Goal: Transaction & Acquisition: Obtain resource

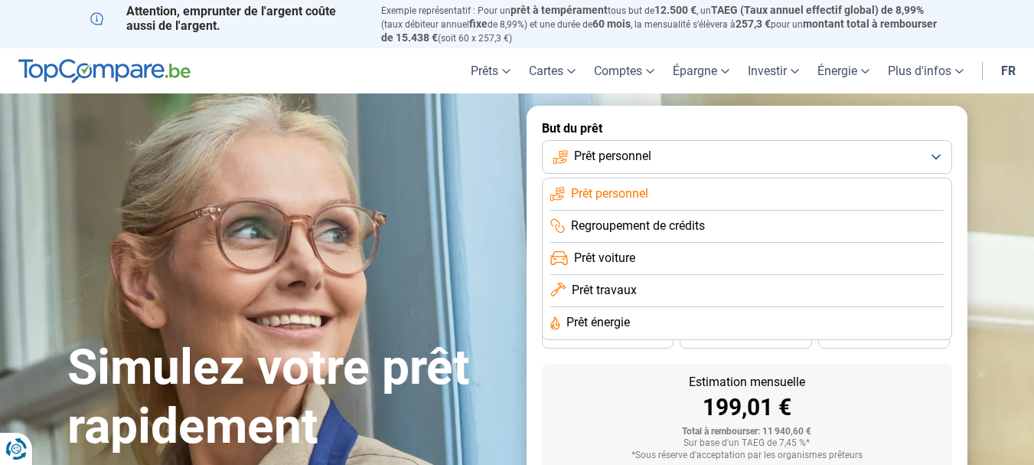
click at [622, 289] on span "Prêt travaux" at bounding box center [604, 290] width 65 height 17
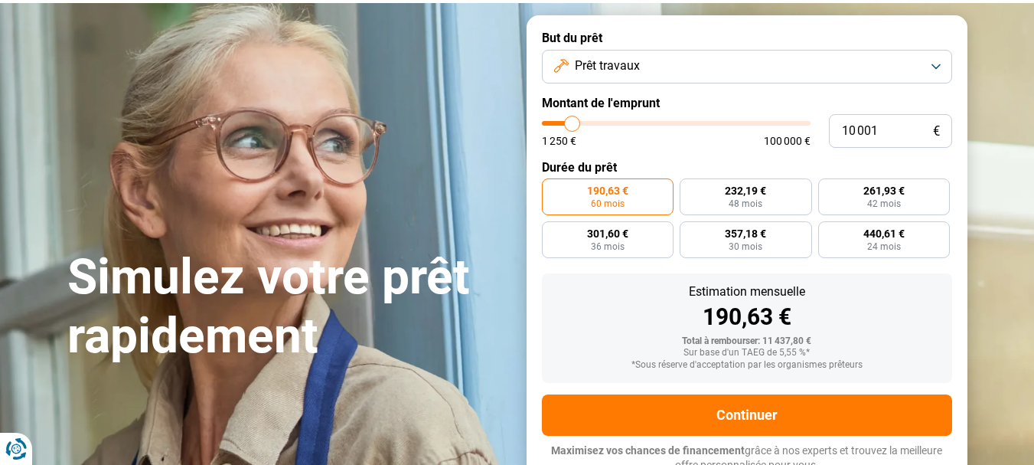
scroll to position [97, 0]
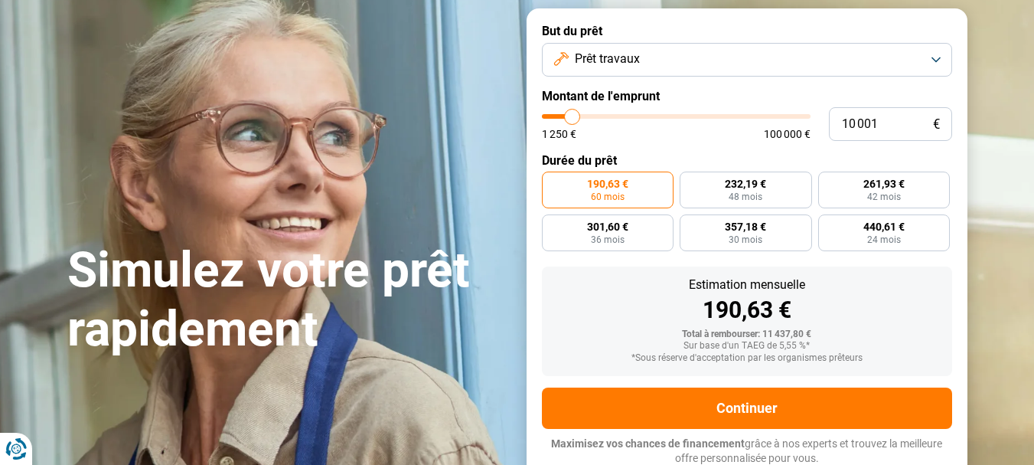
type input "9 750"
type input "9750"
type input "10 000"
type input "10000"
type input "10 500"
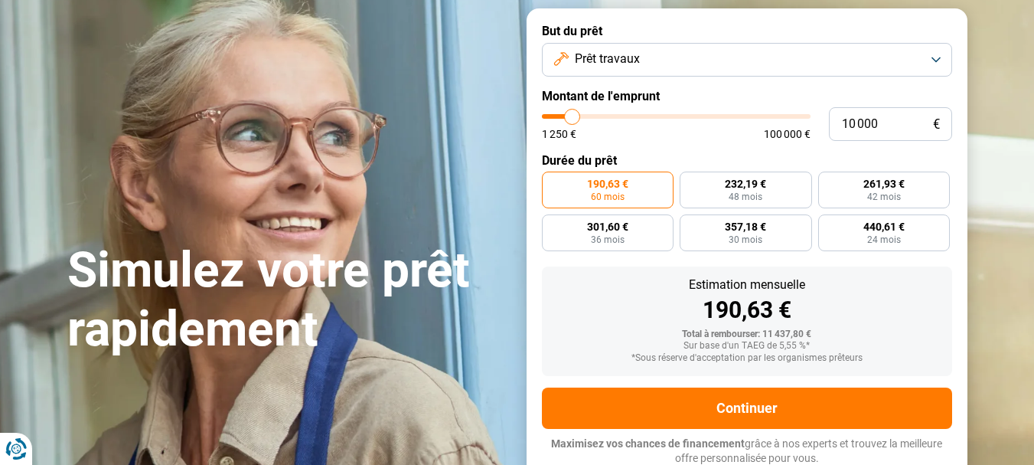
type input "10500"
type input "11 250"
type input "11250"
type input "12 500"
type input "12500"
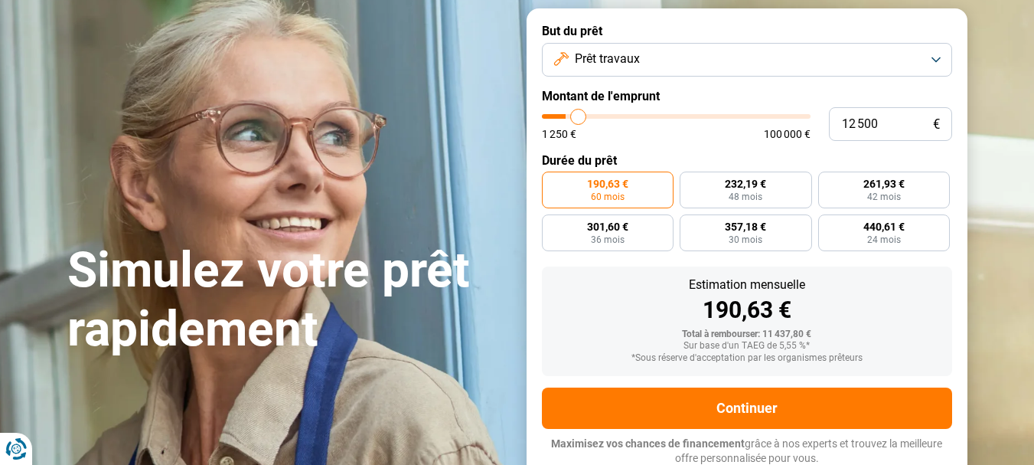
type input "14 500"
type input "14500"
type input "16 000"
type input "16000"
type input "18 000"
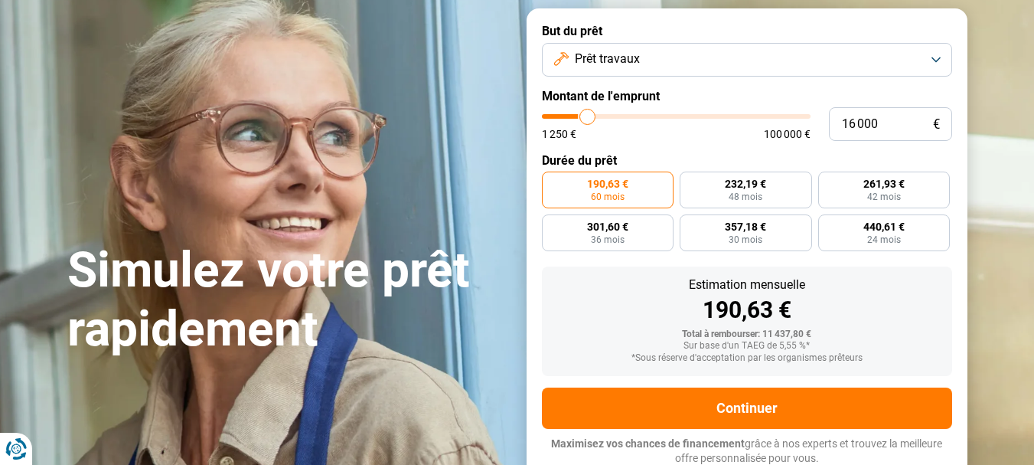
type input "18000"
type input "20 500"
type input "20500"
type input "23 250"
type input "23250"
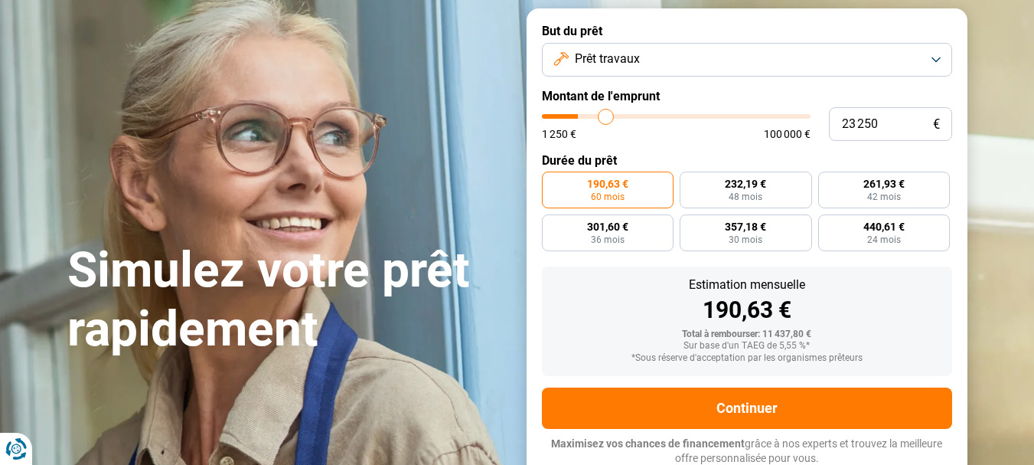
type input "24 250"
type input "24250"
type input "24 750"
type input "24750"
type input "21 750"
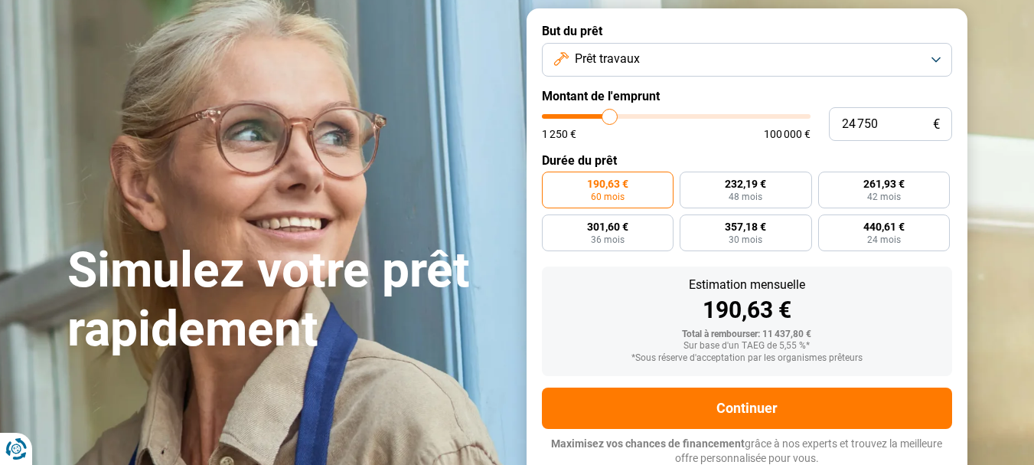
type input "21750"
type input "21 250"
type input "21250"
type input "20 750"
type input "20750"
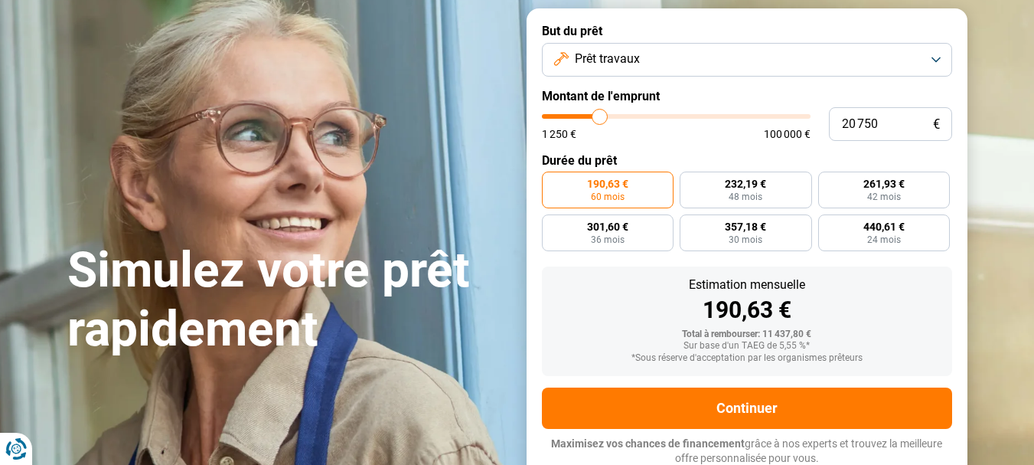
type input "20 500"
type input "20500"
type input "20 250"
type input "20250"
type input "20 000"
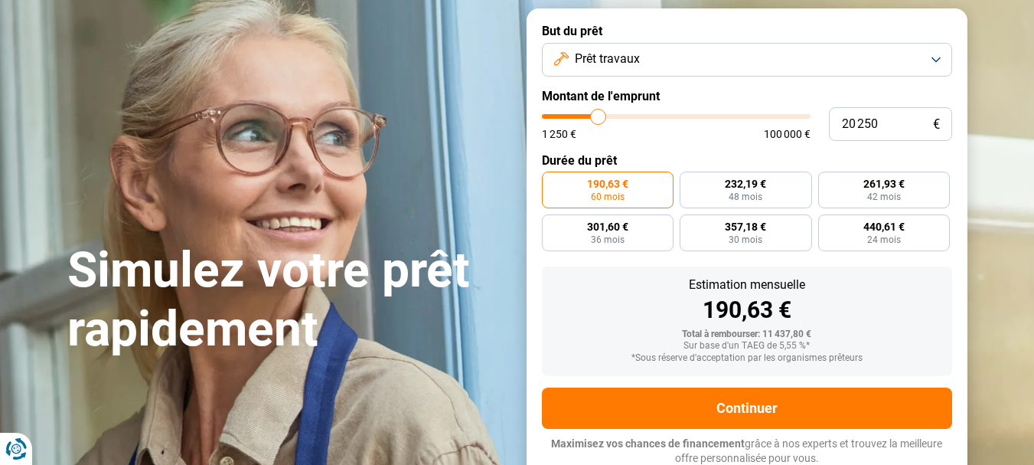
type input "20000"
type input "19 750"
type input "19750"
type input "19 250"
type input "19250"
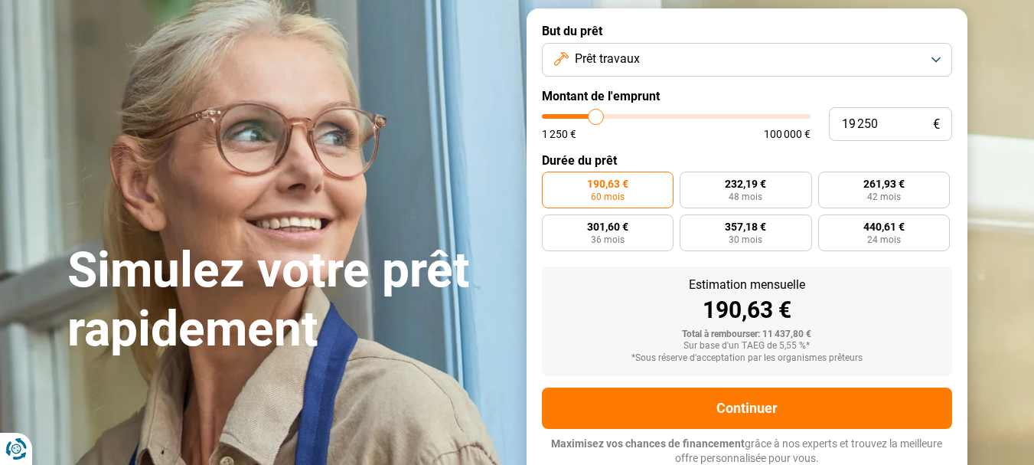
type input "19 000"
type input "19000"
type input "18 750"
type input "18750"
type input "18 500"
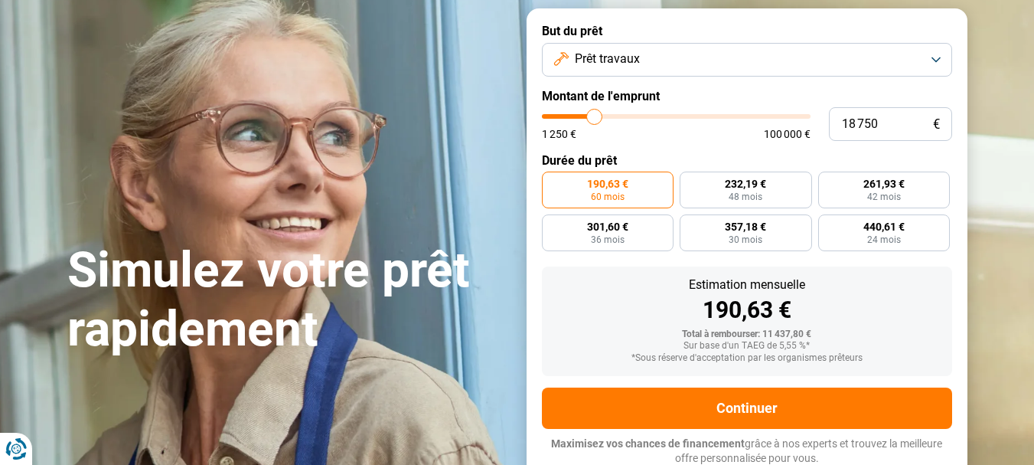
type input "18500"
type input "18 000"
type input "18000"
type input "17 750"
type input "17750"
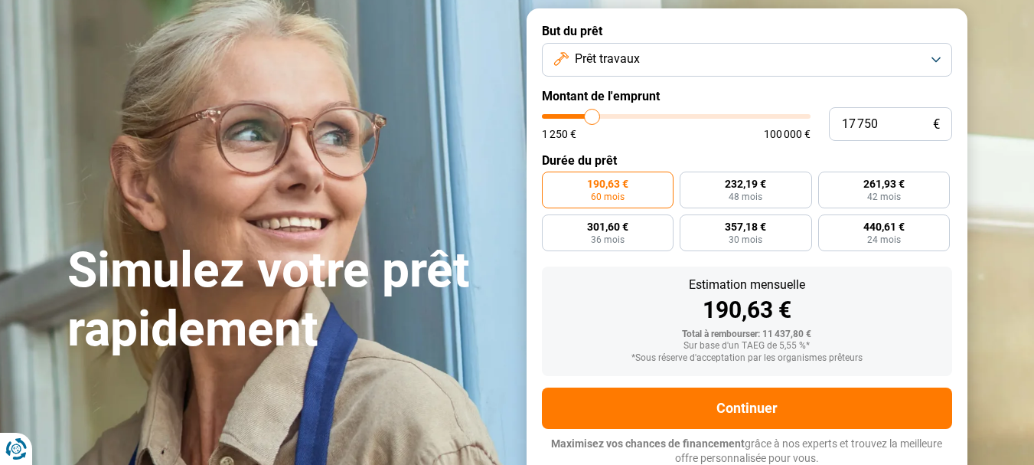
type input "17 500"
type input "17500"
type input "17 250"
type input "17250"
type input "17 000"
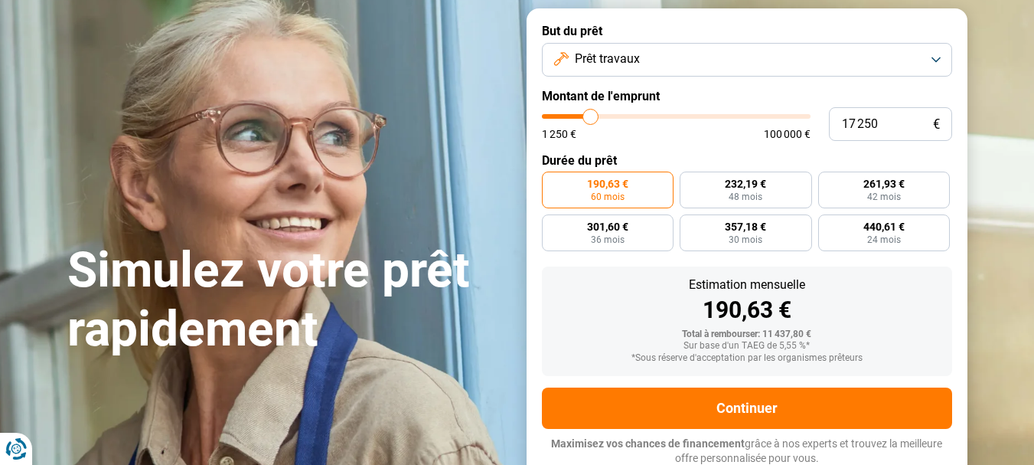
type input "17000"
type input "16 000"
type input "16000"
type input "15 000"
type input "15000"
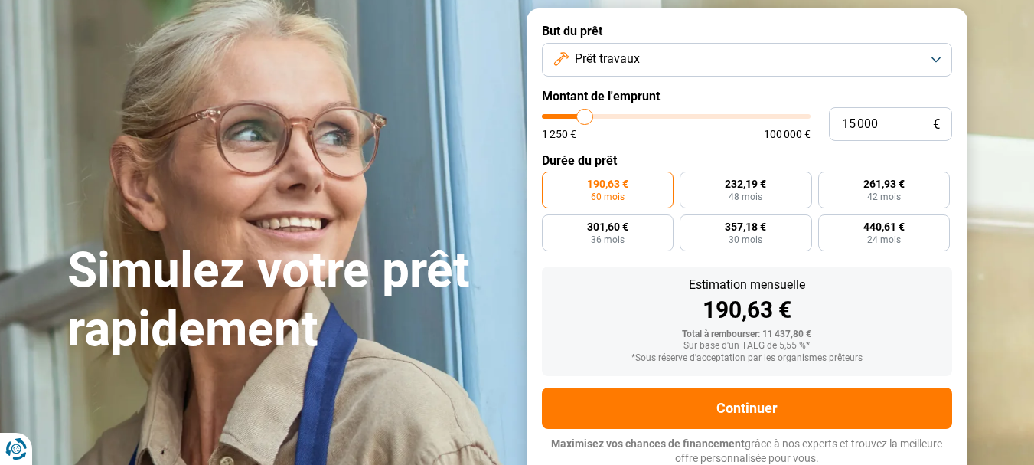
type input "14 500"
type input "14500"
type input "14 000"
type input "14000"
type input "14 250"
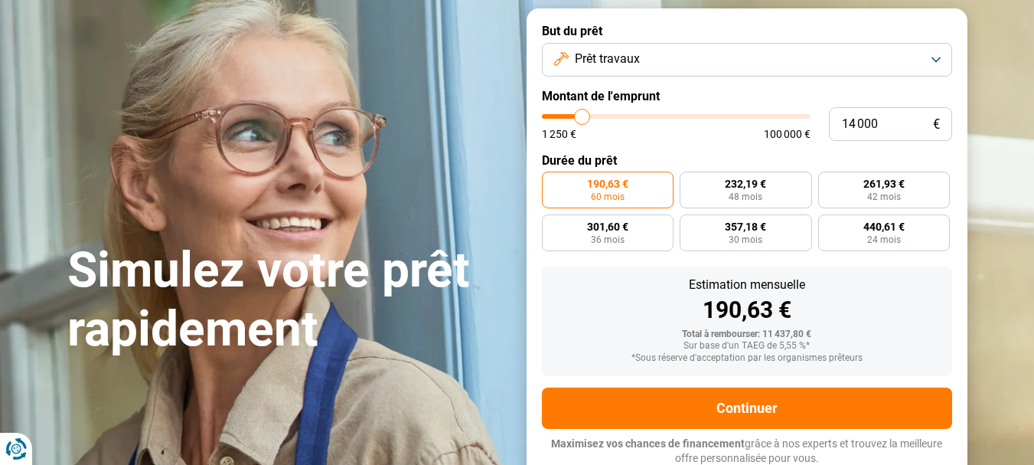
type input "14250"
type input "14 500"
type input "14500"
type input "14 750"
type input "14750"
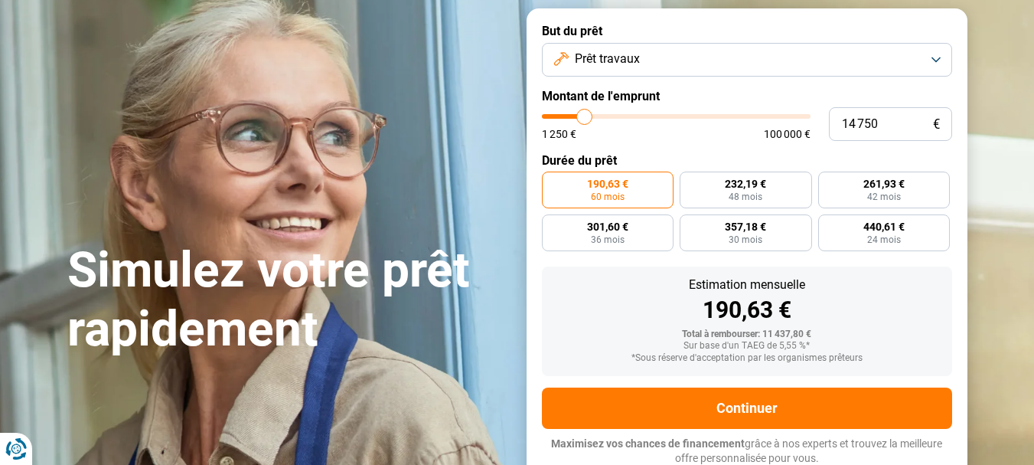
type input "15 000"
type input "15000"
click at [586, 119] on input "range" at bounding box center [676, 116] width 269 height 5
click at [703, 183] on label "348,26 € 48 mois" at bounding box center [746, 190] width 132 height 37
click at [690, 181] on input "348,26 € 48 mois" at bounding box center [685, 177] width 10 height 10
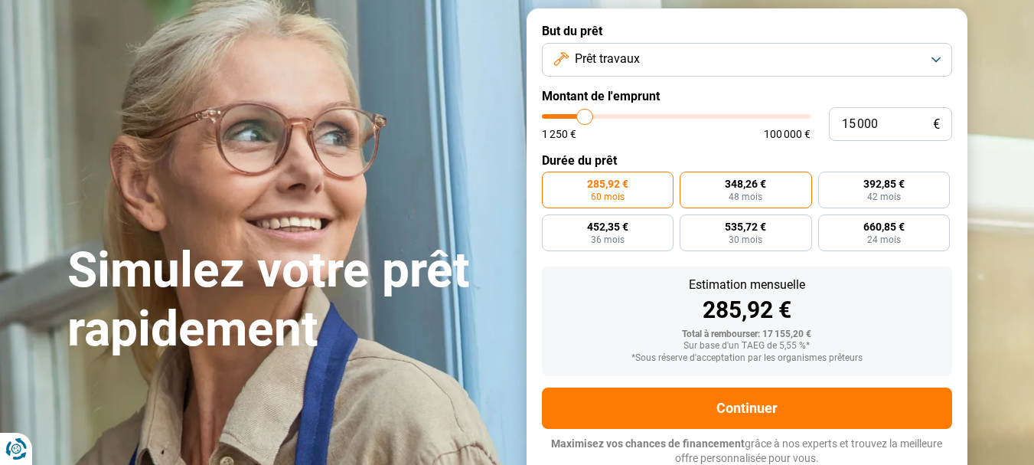
radio input "true"
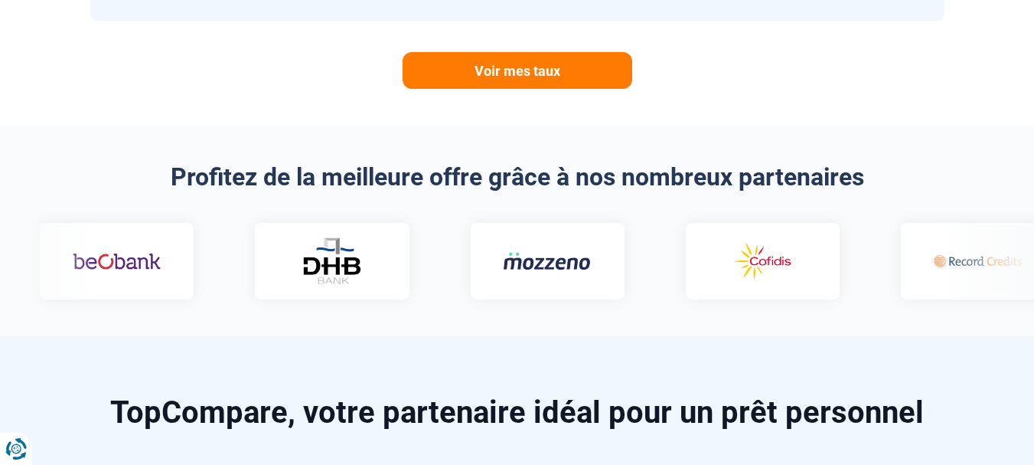
scroll to position [766, 0]
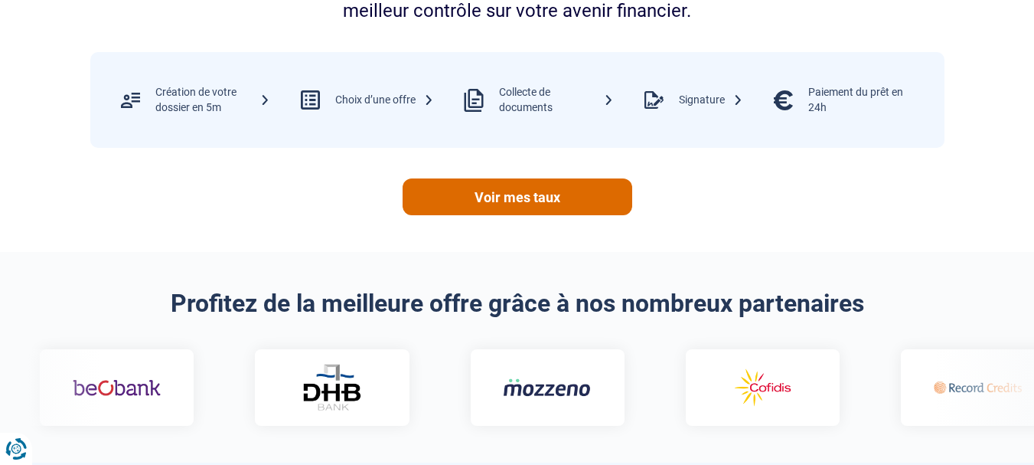
click at [492, 188] on link "Voir mes taux" at bounding box center [518, 196] width 230 height 37
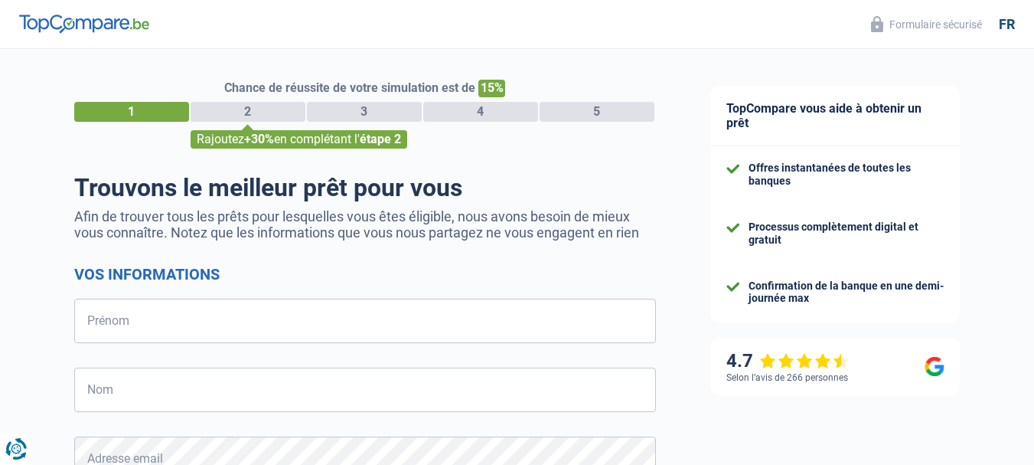
select select "32"
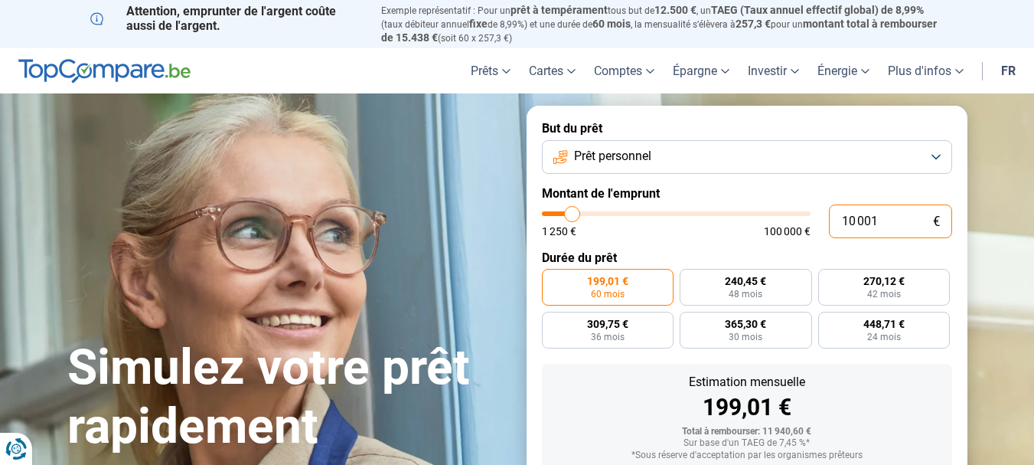
drag, startPoint x: 902, startPoint y: 219, endPoint x: 825, endPoint y: 214, distance: 77.5
click at [825, 214] on div "10 001 € 1 250 € 100 000 €" at bounding box center [747, 221] width 410 height 34
type input "1"
type input "1250"
type input "15"
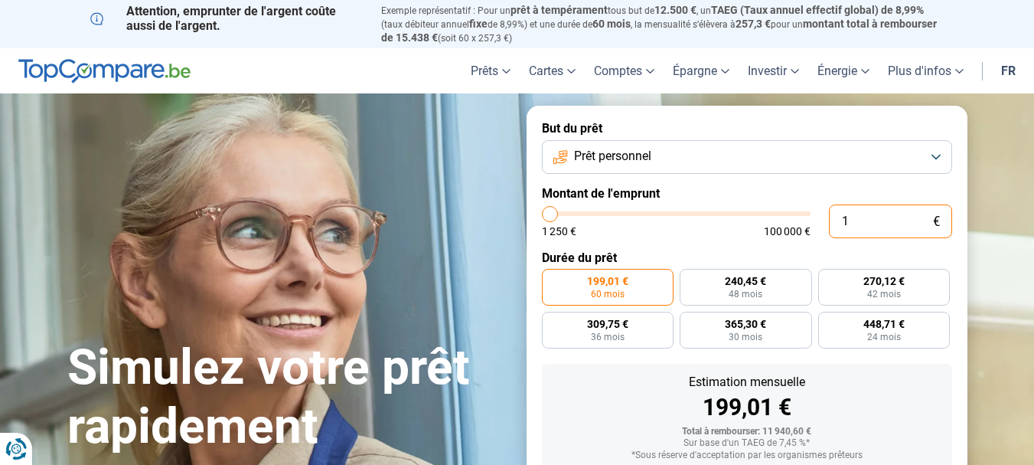
type input "1250"
type input "150"
type input "1250"
type input "1 500"
type input "1500"
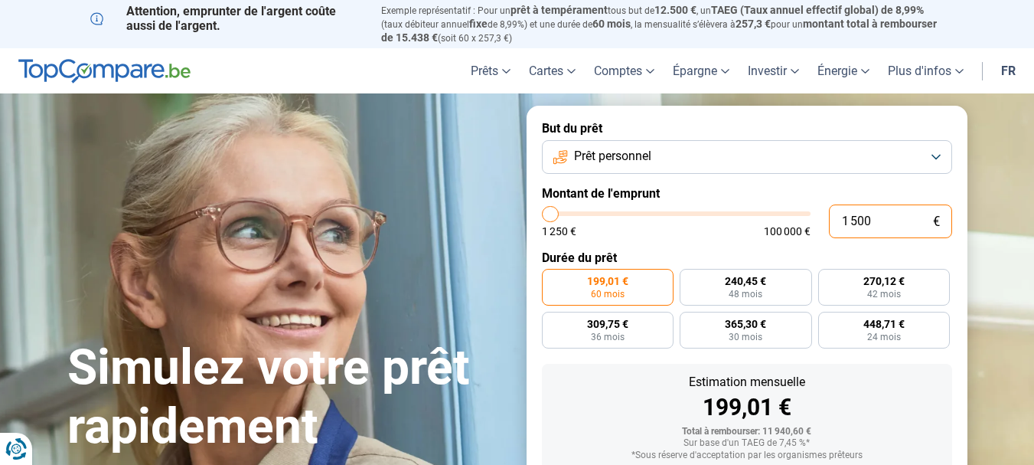
type input "15 000"
type input "15000"
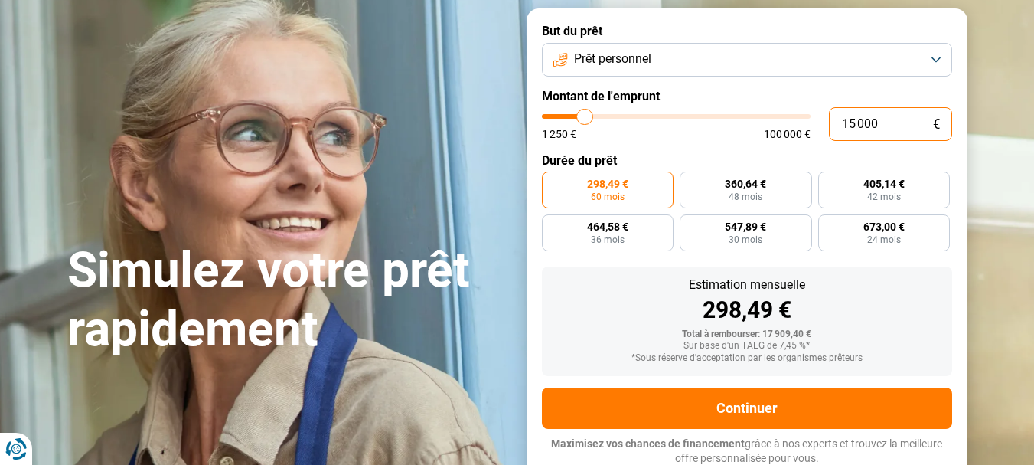
type input "15 000"
click at [715, 191] on label "360,64 € 48 mois" at bounding box center [746, 190] width 132 height 37
click at [690, 181] on input "360,64 € 48 mois" at bounding box center [685, 177] width 10 height 10
radio input "true"
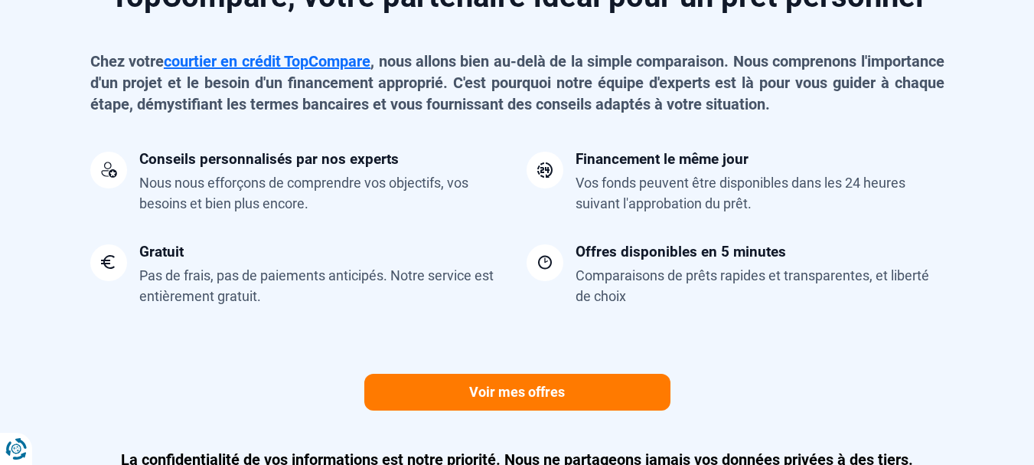
scroll to position [1322, 0]
